Goal: Download file/media

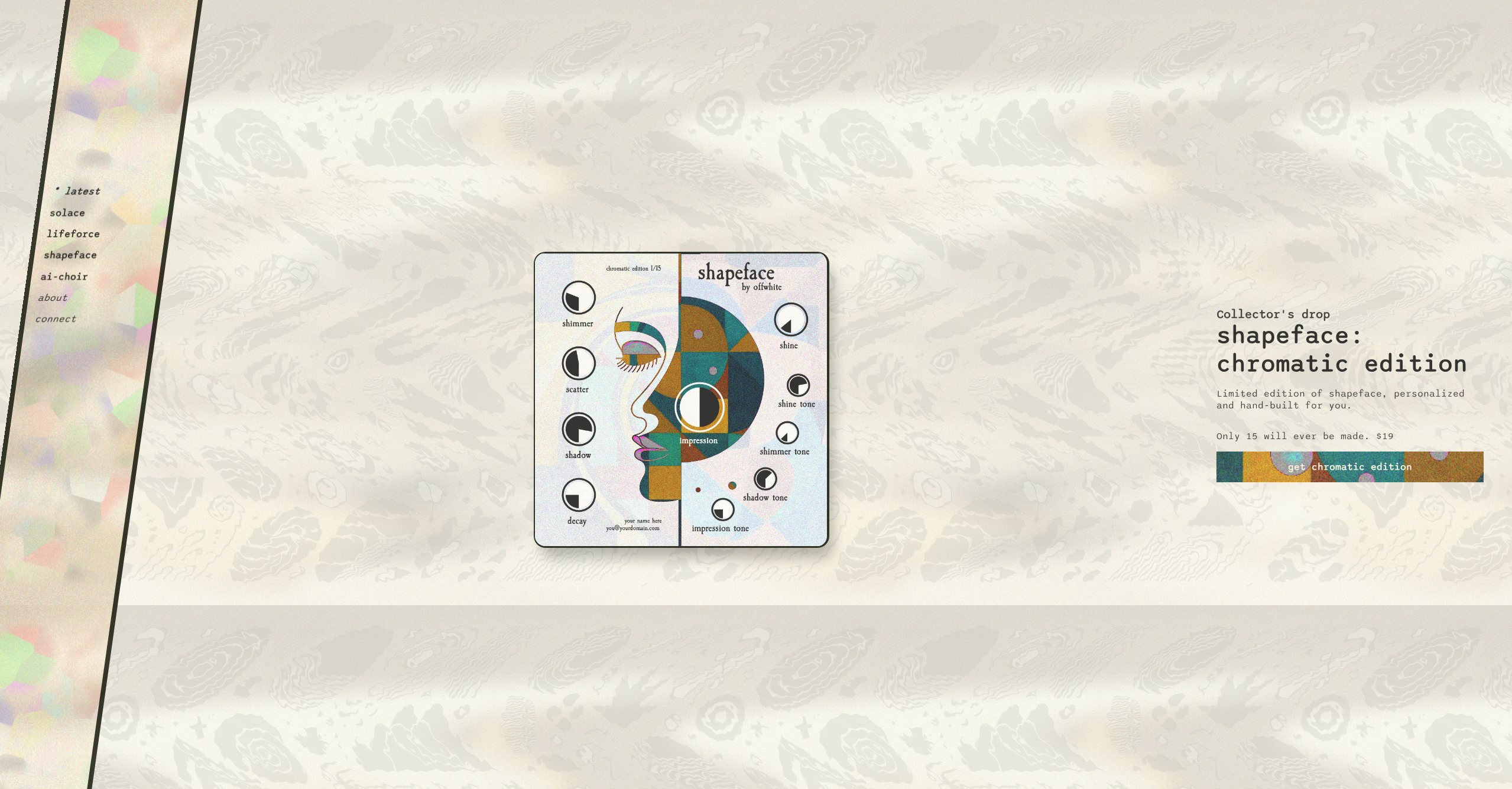
drag, startPoint x: 719, startPoint y: 407, endPoint x: 453, endPoint y: 353, distance: 271.4
click at [719, 407] on div "OffWhite i m p e r f e c t i o n i s i n t e r e s t i n g. If you can't alread…" at bounding box center [681, 636] width 623 height 474
click at [74, 256] on button "shapeface" at bounding box center [71, 255] width 55 height 12
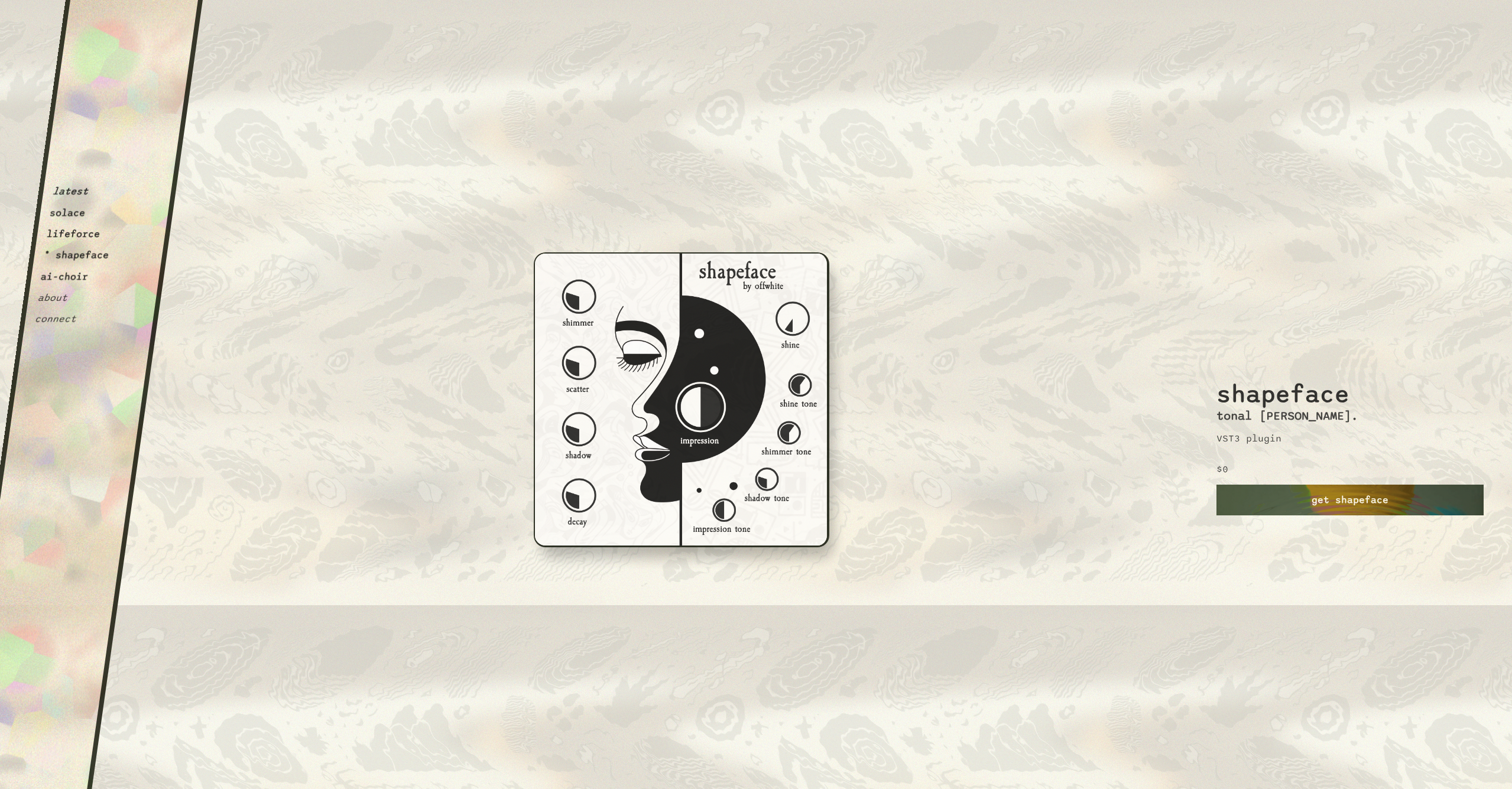
click at [1342, 504] on link "get shapeface" at bounding box center [1350, 500] width 267 height 31
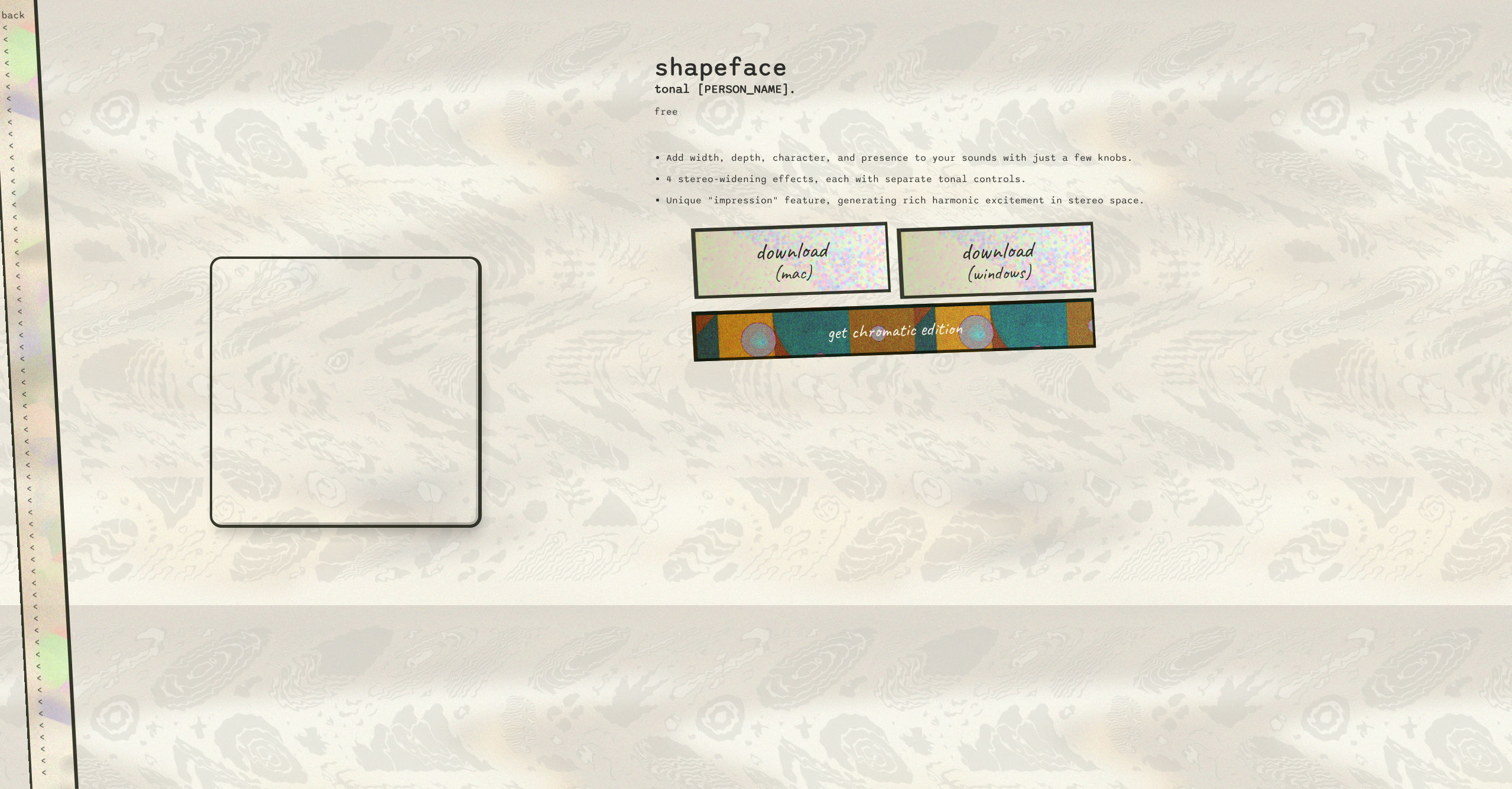
click at [789, 268] on span "(mac)" at bounding box center [792, 273] width 40 height 21
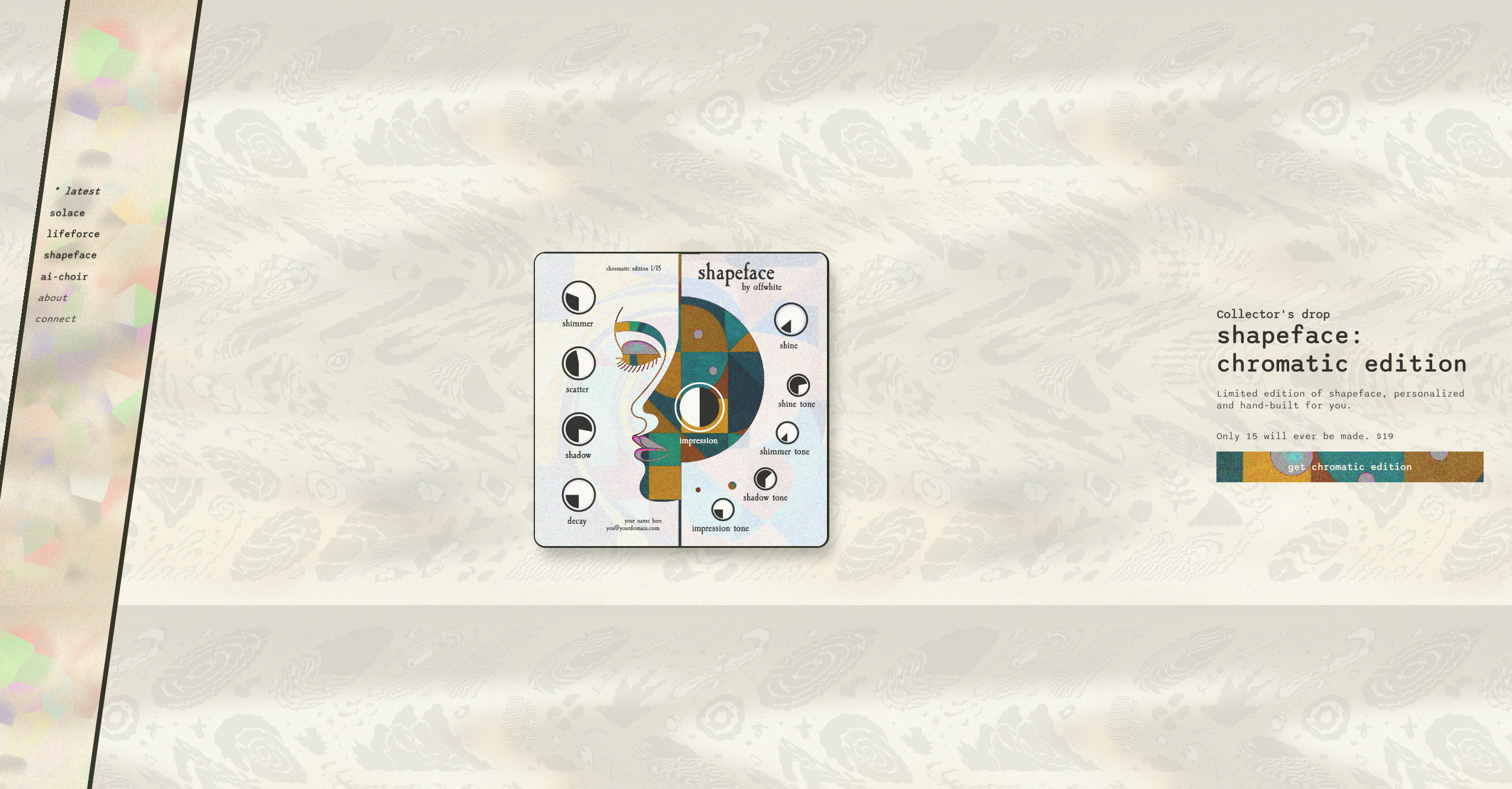
click at [75, 273] on button "ai-choir" at bounding box center [64, 276] width 49 height 12
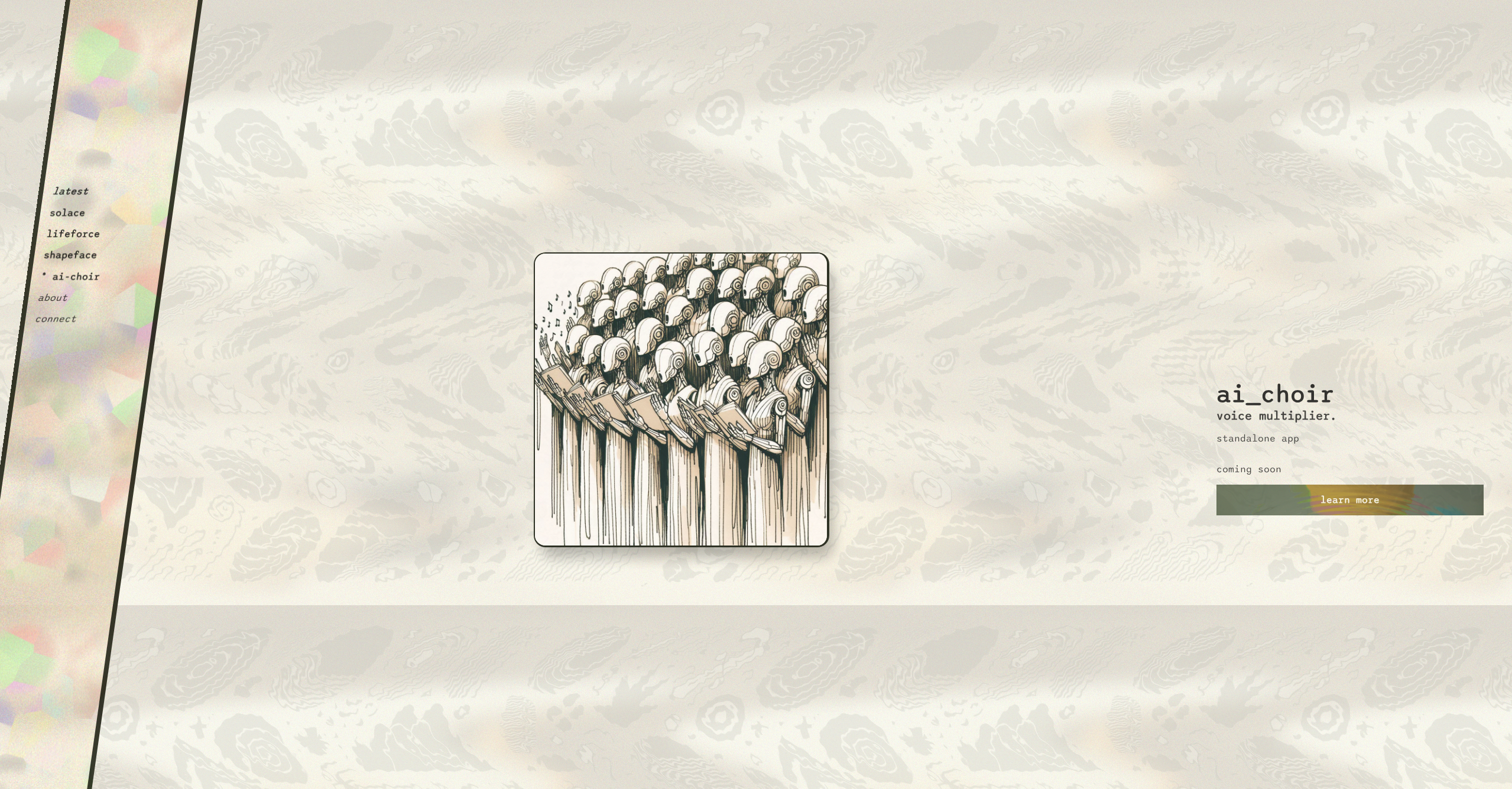
click at [72, 256] on button "shapeface" at bounding box center [71, 255] width 55 height 12
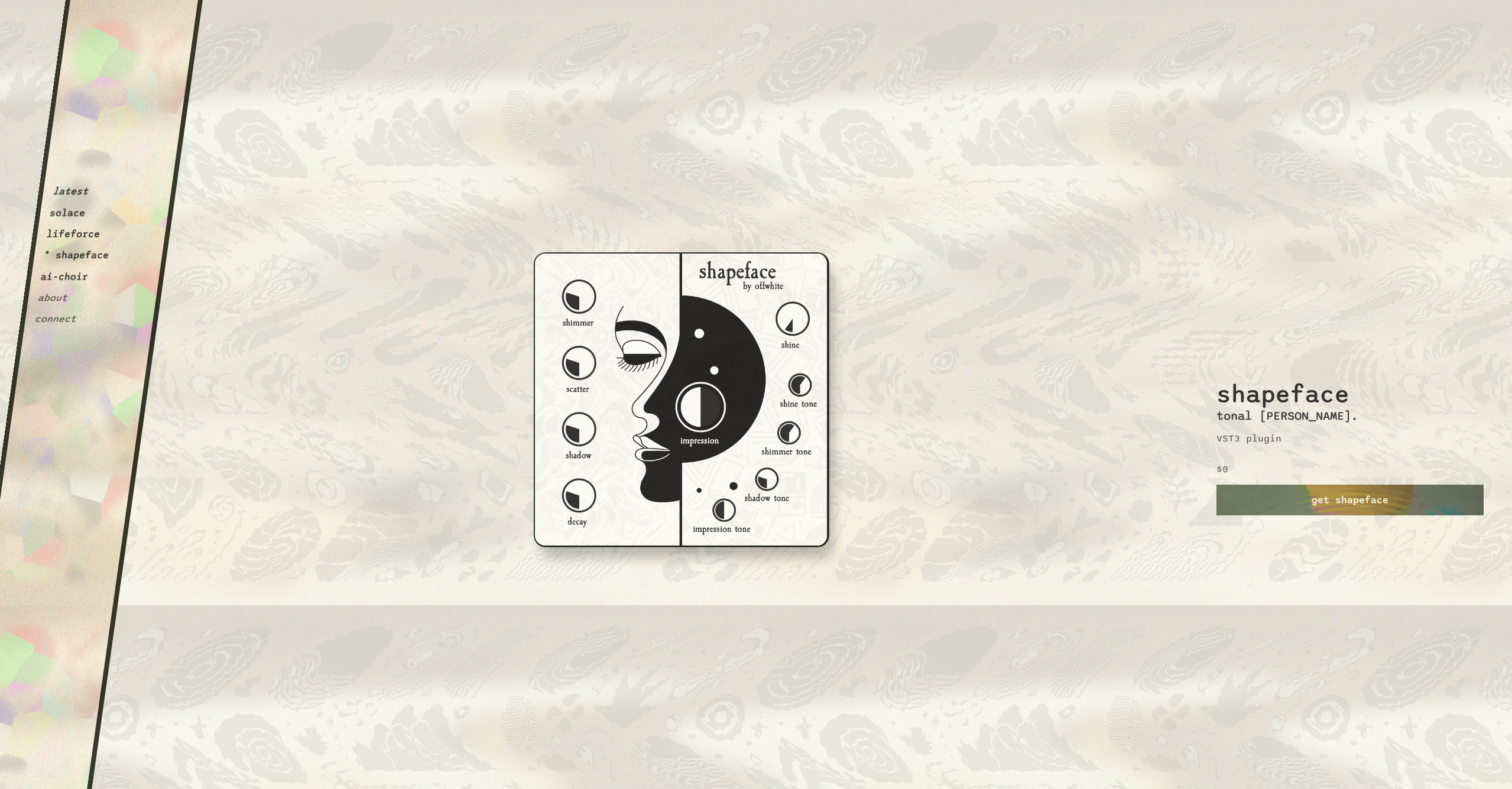
click at [77, 234] on button "lifeforce" at bounding box center [74, 234] width 55 height 12
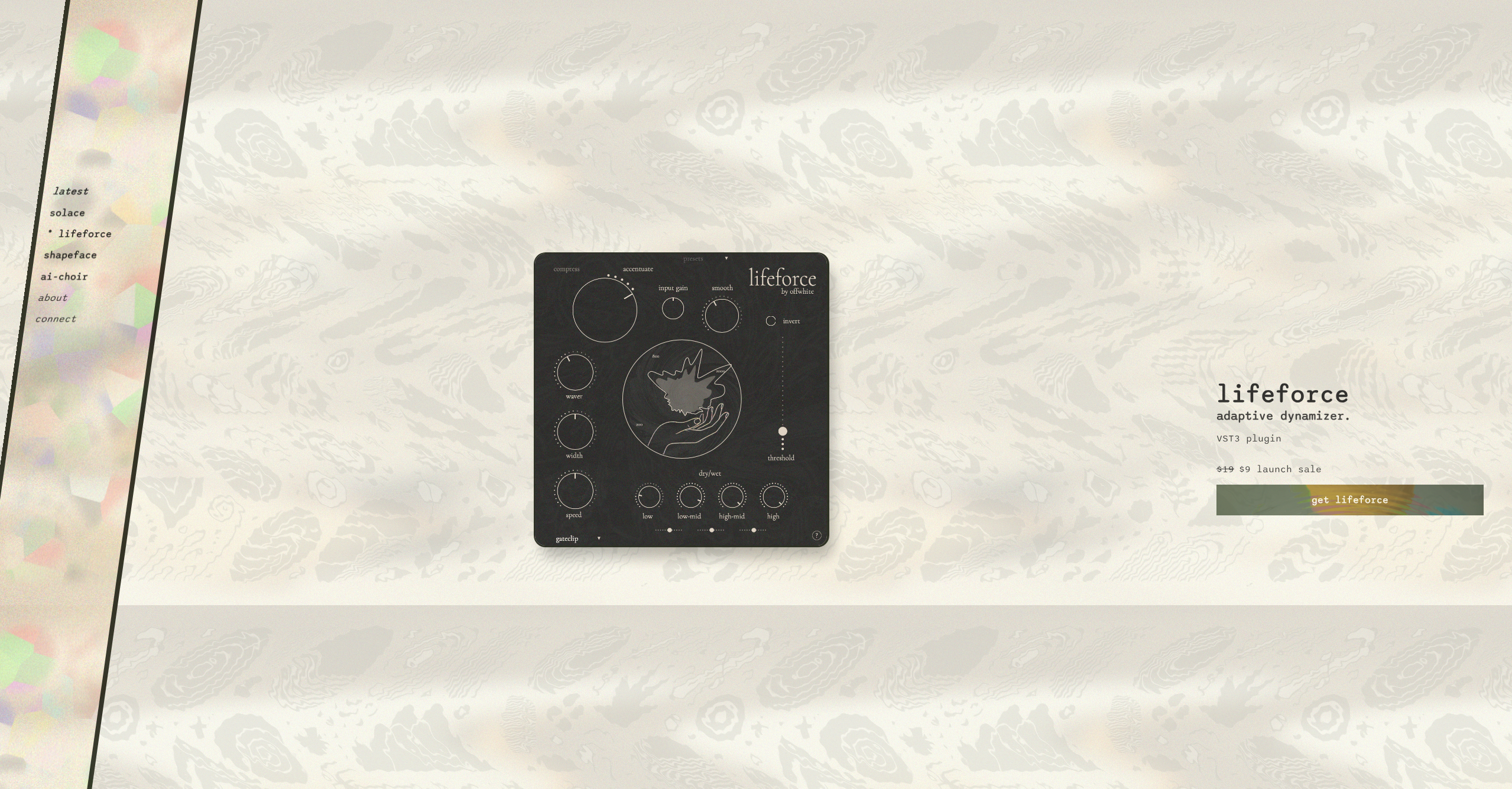
click at [76, 214] on button "solace" at bounding box center [67, 212] width 37 height 12
